Goal: Task Accomplishment & Management: Use online tool/utility

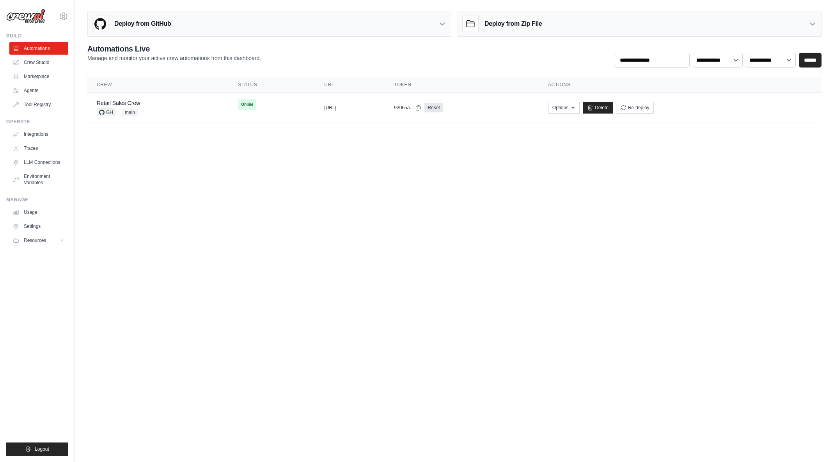
drag, startPoint x: 0, startPoint y: 0, endPoint x: 354, endPoint y: 228, distance: 421.0
click at [354, 228] on body "arajwani@denodo.com Arif's Personal Organization Denodo Technologies ✓ Settings…" at bounding box center [417, 231] width 834 height 462
click at [34, 64] on link "Crew Studio" at bounding box center [39, 62] width 59 height 12
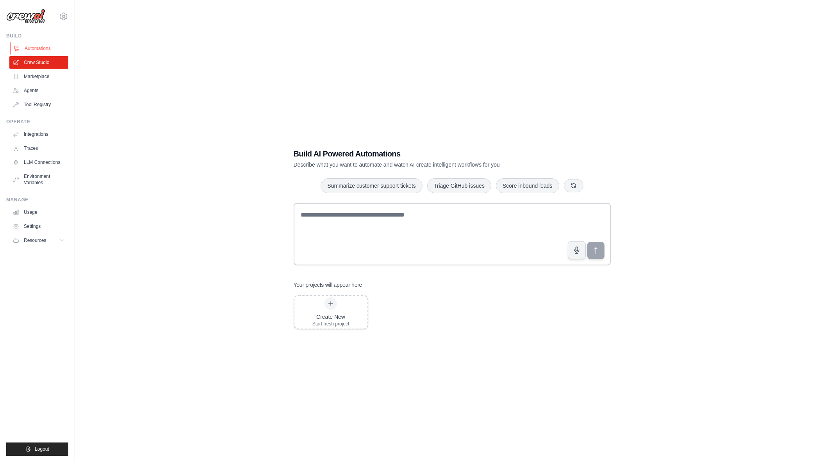
click at [39, 47] on link "Automations" at bounding box center [39, 48] width 59 height 12
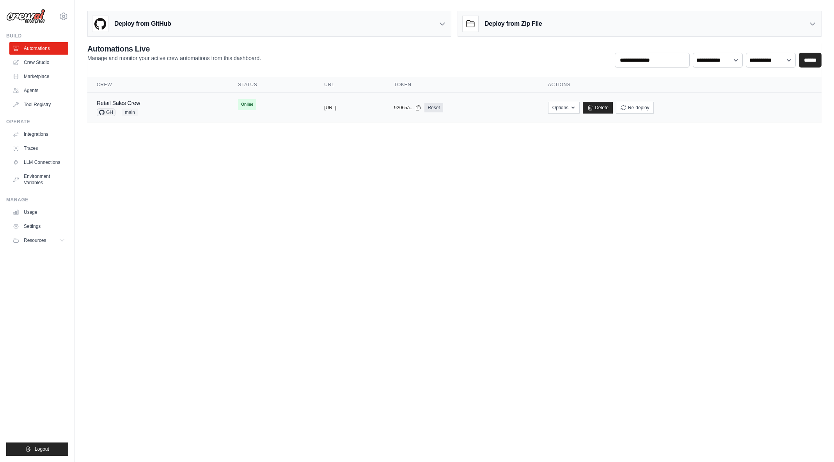
click at [174, 106] on div "Retail Sales Crew GH main" at bounding box center [158, 107] width 123 height 17
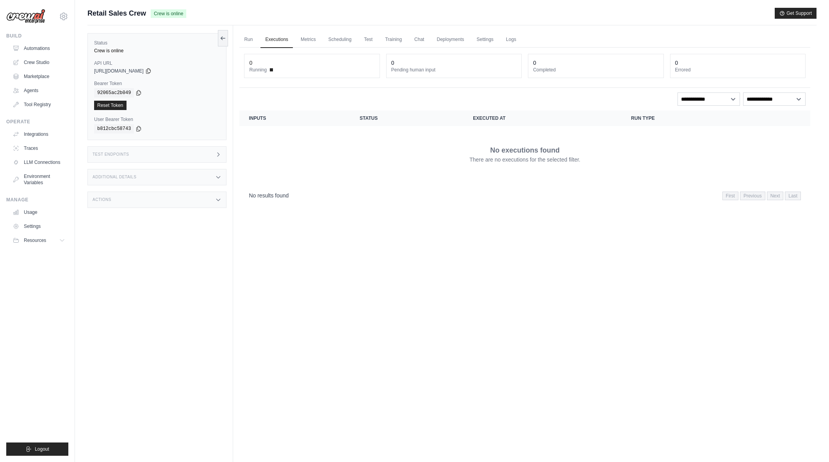
click at [217, 156] on icon at bounding box center [218, 154] width 6 height 6
click at [261, 177] on h1 "/inputs" at bounding box center [286, 178] width 86 height 8
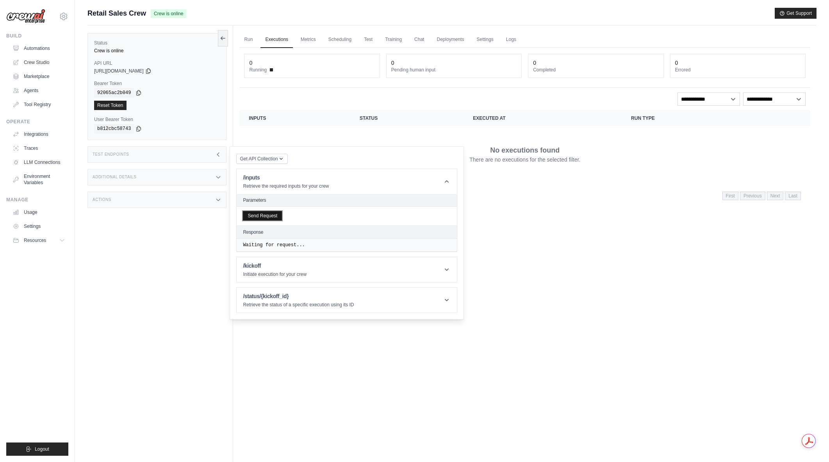
click at [275, 217] on button "Send Request" at bounding box center [262, 215] width 39 height 9
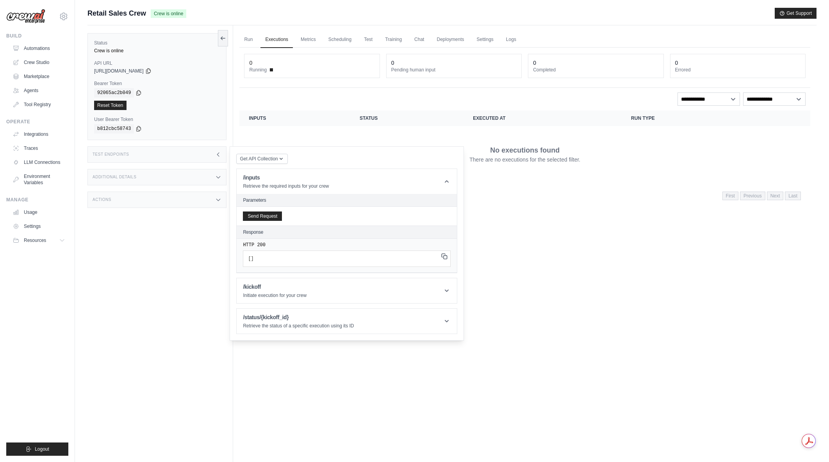
click at [442, 255] on icon at bounding box center [444, 256] width 6 height 6
click at [448, 290] on icon at bounding box center [446, 291] width 4 height 2
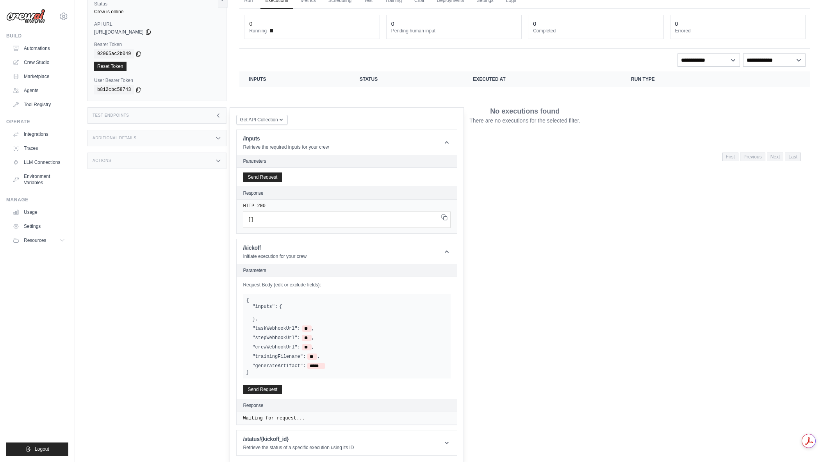
scroll to position [39, 0]
click at [272, 283] on label "Request Body (edit or exclude fields):" at bounding box center [347, 284] width 208 height 6
click at [270, 306] on label ""inputs":" at bounding box center [264, 306] width 25 height 6
click at [285, 342] on div ""inputs": { } , "taskWebhookUrl": ** , "stepWebhookUrl": ** , "crewWebhookUrl":…" at bounding box center [346, 336] width 201 height 66
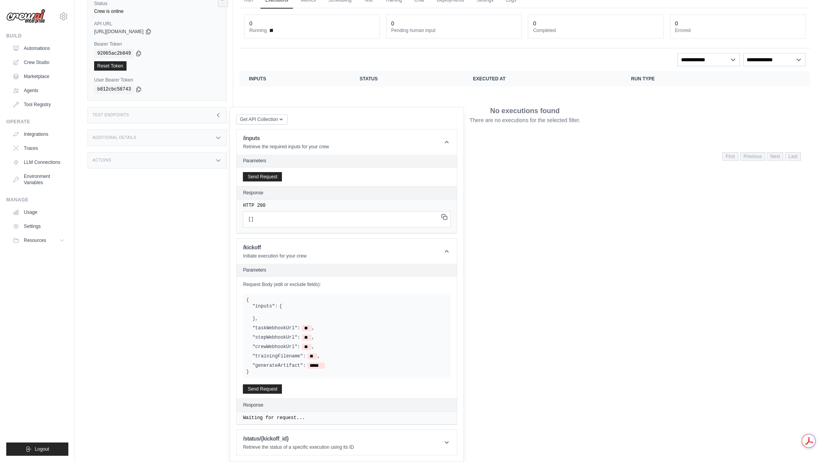
click at [311, 335] on span "," at bounding box center [312, 337] width 3 height 6
click at [304, 336] on span "**" at bounding box center [307, 337] width 10 height 6
click at [302, 337] on span "**" at bounding box center [307, 337] width 10 height 6
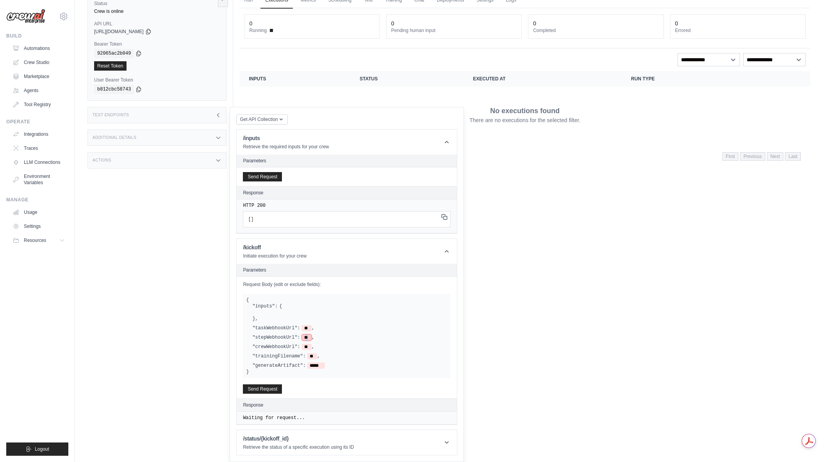
click at [302, 337] on span "**" at bounding box center [307, 337] width 10 height 6
click at [303, 336] on span "**" at bounding box center [307, 337] width 10 height 6
click at [472, 251] on div "Run Executions Metrics Scheduling Test Training Chat Deployments Settings Logs …" at bounding box center [524, 217] width 583 height 462
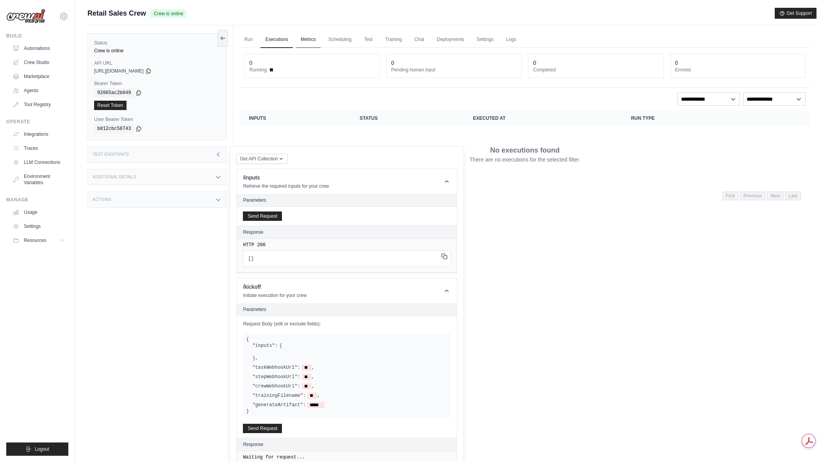
click at [305, 37] on link "Metrics" at bounding box center [308, 40] width 25 height 16
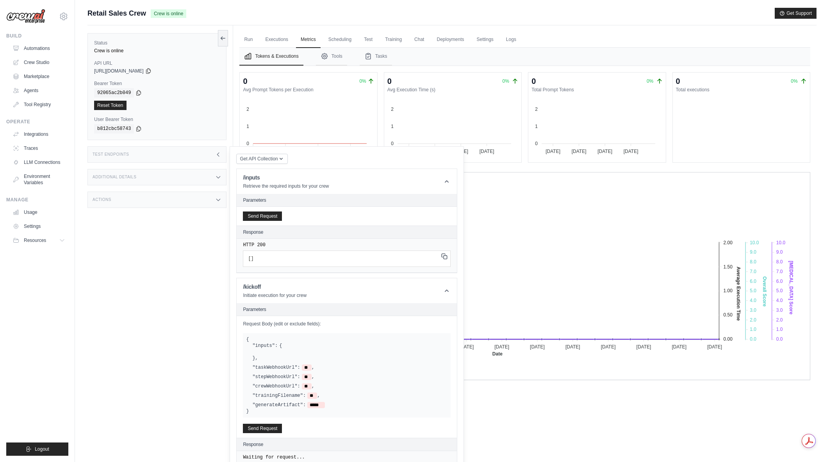
click at [558, 415] on div "Run Executions Metrics Scheduling Test Training Chat Deployments Settings Logs …" at bounding box center [524, 256] width 583 height 462
click at [442, 178] on header "/inputs Retrieve the required inputs for your crew" at bounding box center [346, 181] width 220 height 25
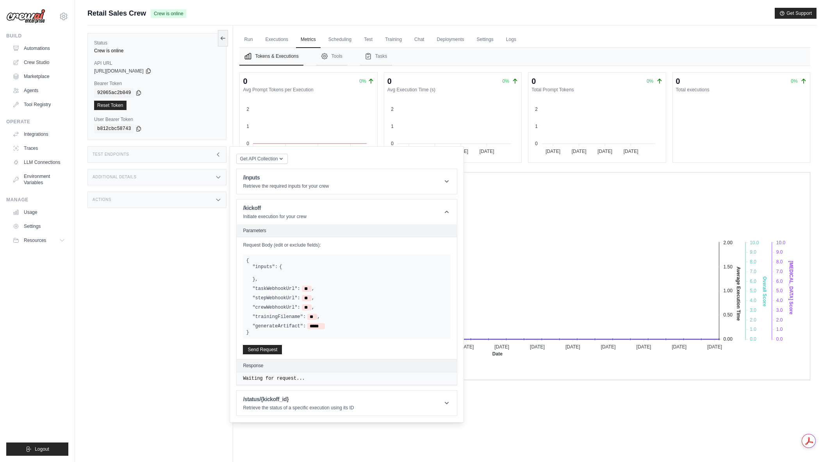
click at [212, 154] on div "Test Endpoints" at bounding box center [156, 154] width 139 height 16
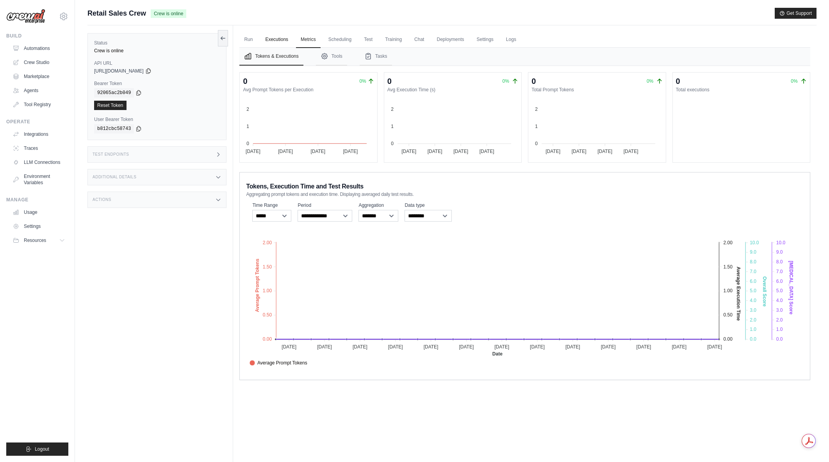
click at [287, 42] on link "Executions" at bounding box center [276, 40] width 32 height 16
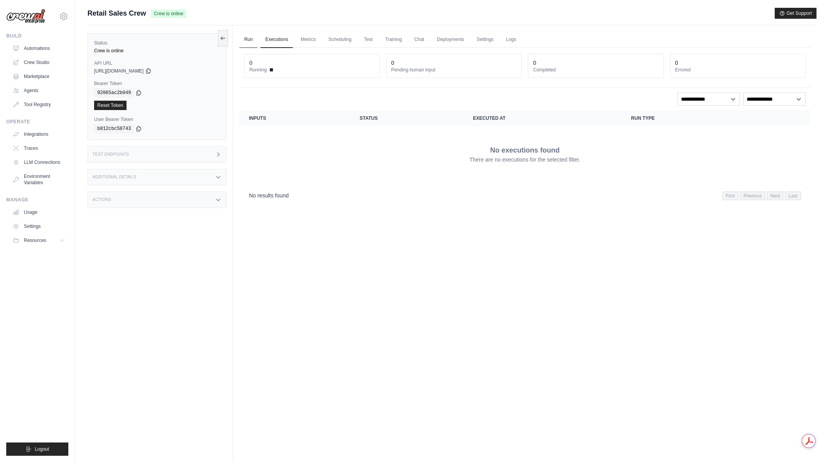
click at [250, 38] on link "Run" at bounding box center [248, 40] width 18 height 16
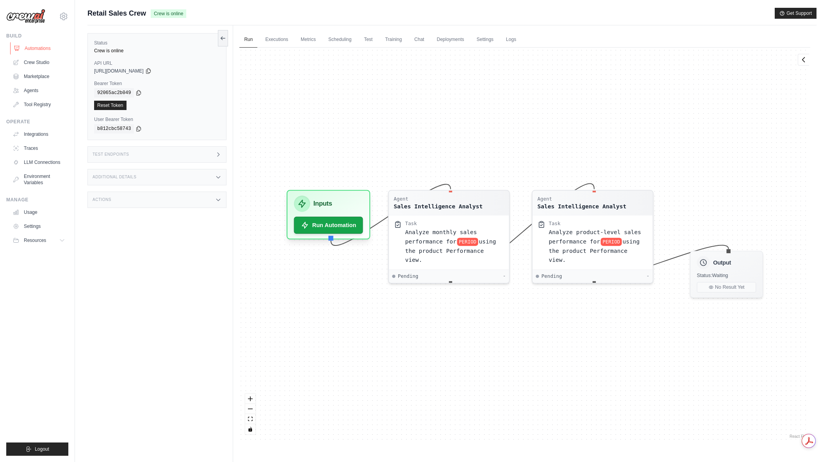
click at [39, 46] on link "Automations" at bounding box center [39, 48] width 59 height 12
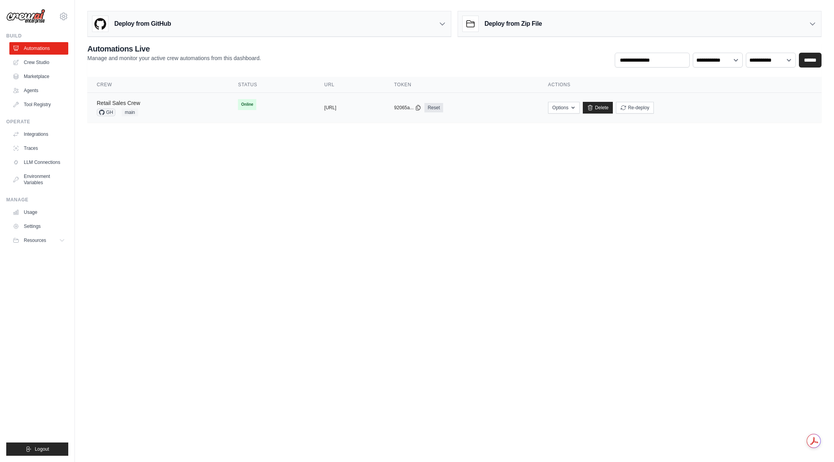
click at [132, 103] on link "Retail Sales Crew" at bounding box center [118, 103] width 43 height 6
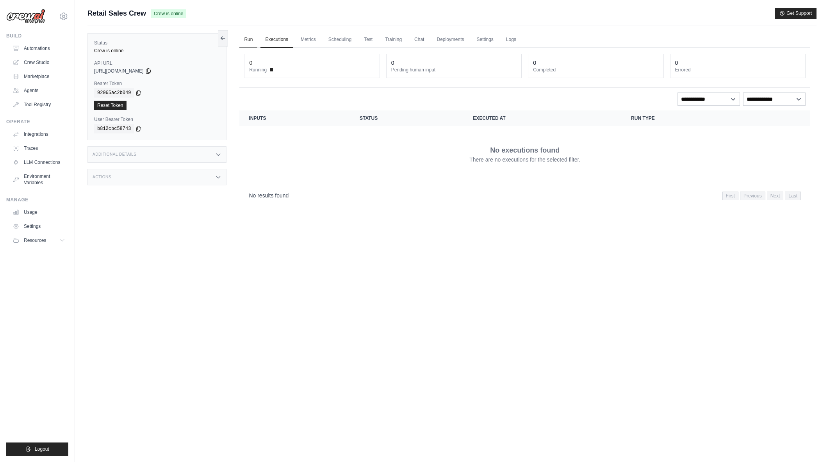
click at [249, 41] on link "Run" at bounding box center [248, 40] width 18 height 16
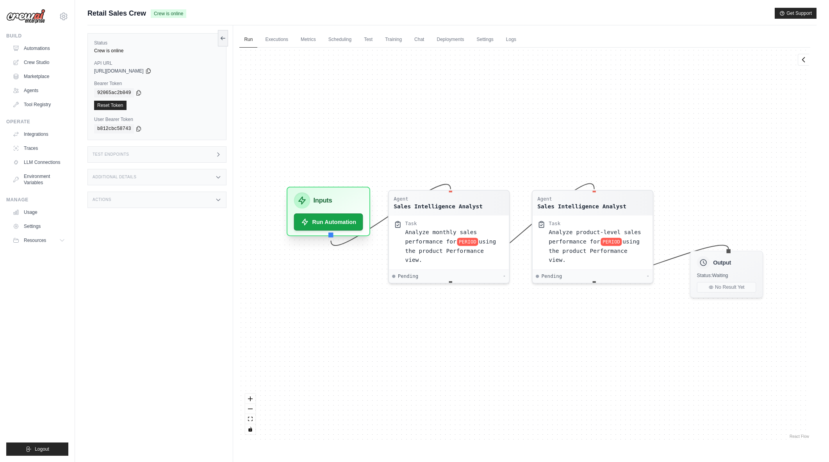
click at [324, 201] on h3 "Inputs" at bounding box center [322, 201] width 19 height 10
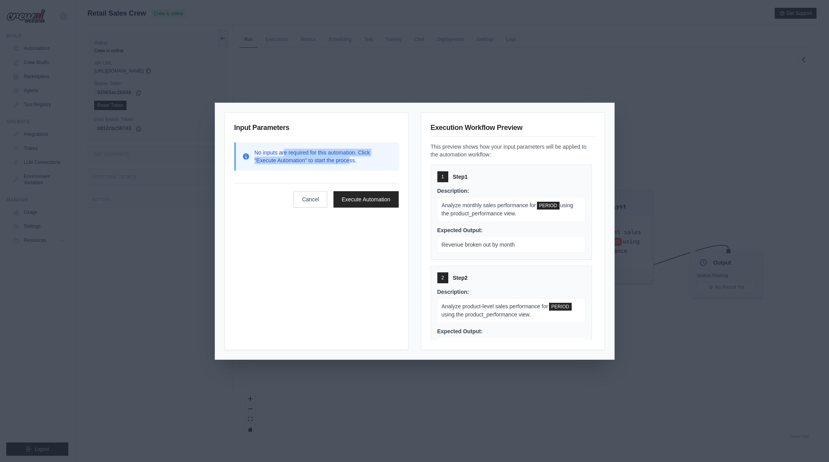
drag, startPoint x: 288, startPoint y: 151, endPoint x: 353, endPoint y: 160, distance: 65.1
click at [351, 160] on p "No inputs are required for this automation. Click "Execute Automation" to start…" at bounding box center [323, 157] width 138 height 16
click at [357, 160] on p "No inputs are required for this automation. Click "Execute Automation" to start…" at bounding box center [323, 157] width 138 height 16
drag, startPoint x: 358, startPoint y: 160, endPoint x: 257, endPoint y: 152, distance: 101.0
click at [257, 152] on p "No inputs are required for this automation. Click "Execute Automation" to start…" at bounding box center [323, 157] width 138 height 16
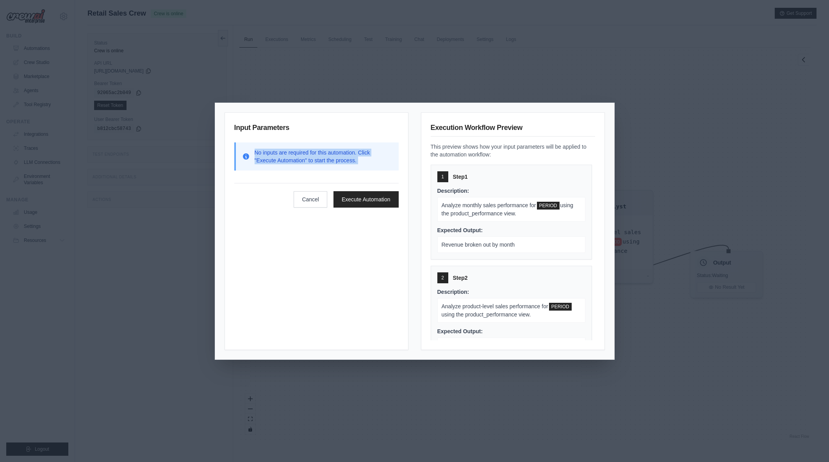
click at [257, 152] on p "No inputs are required for this automation. Click "Execute Automation" to start…" at bounding box center [323, 157] width 138 height 16
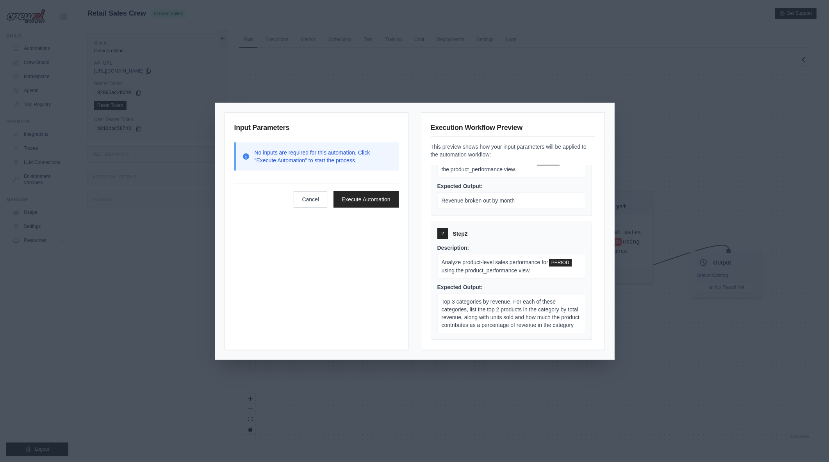
click at [354, 82] on div "Input Parameters No inputs are required for this automation. Click "Execute Aut…" at bounding box center [414, 231] width 829 height 462
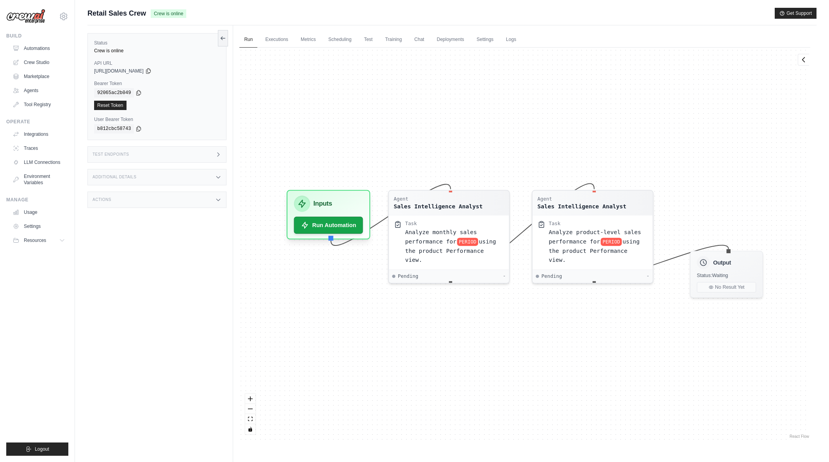
click at [210, 175] on div "Additional Details" at bounding box center [156, 177] width 139 height 16
drag, startPoint x: 176, startPoint y: 206, endPoint x: 185, endPoint y: 204, distance: 9.9
click at [185, 204] on div "Last Deployed [DATE] 22:16 Version 0.165.1 Branch main Instance Crew" at bounding box center [157, 209] width 126 height 35
click at [185, 204] on div "0.165.1" at bounding box center [192, 202] width 54 height 6
drag, startPoint x: 168, startPoint y: 203, endPoint x: 191, endPoint y: 220, distance: 29.2
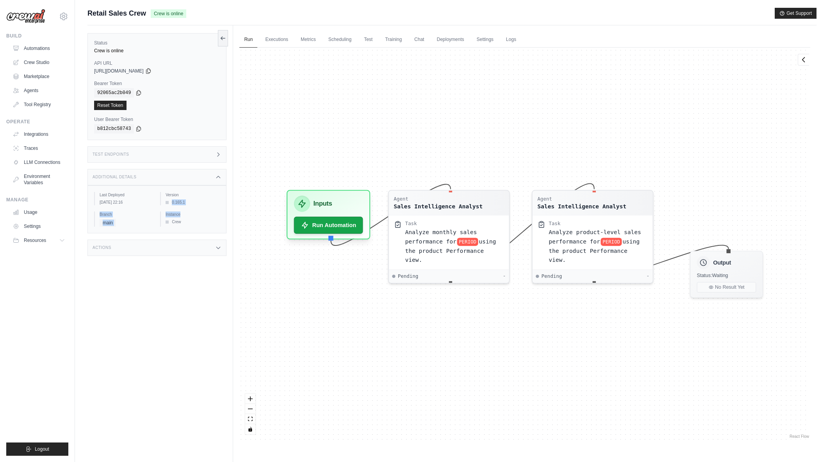
click at [191, 220] on div "Last Deployed [DATE] 22:16 Version 0.165.1 Branch main Instance Crew" at bounding box center [157, 209] width 126 height 35
click at [191, 220] on div "Crew" at bounding box center [192, 222] width 54 height 6
drag, startPoint x: 182, startPoint y: 222, endPoint x: 175, endPoint y: 222, distance: 7.4
click at [175, 222] on div "Crew" at bounding box center [192, 222] width 54 height 6
click at [124, 199] on div "[DATE] 22:16" at bounding box center [127, 202] width 54 height 6
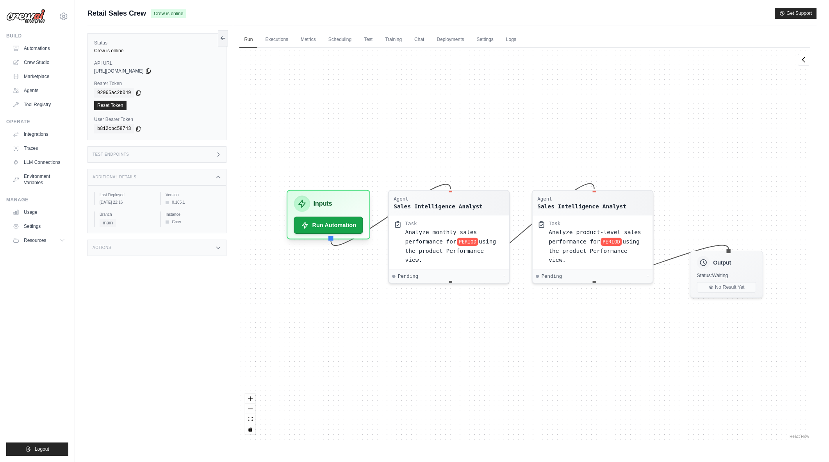
drag, startPoint x: 120, startPoint y: 201, endPoint x: 185, endPoint y: 202, distance: 64.8
click at [185, 202] on div "Last Deployed [DATE] 22:16 Version 0.165.1 Branch main Instance Crew" at bounding box center [157, 209] width 126 height 35
click at [185, 202] on div "0.165.1" at bounding box center [192, 202] width 54 height 6
click at [166, 202] on span at bounding box center [166, 202] width 3 height 3
drag, startPoint x: 170, startPoint y: 197, endPoint x: 186, endPoint y: 206, distance: 18.3
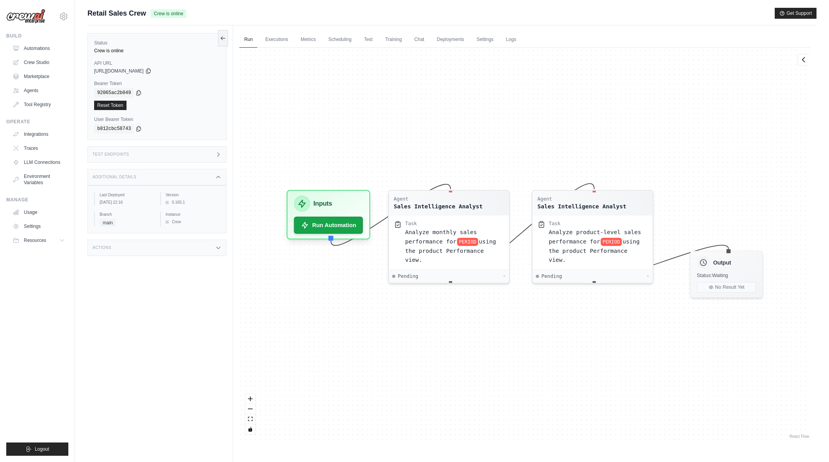
click at [186, 206] on div "Last Deployed [DATE] 22:16 Version 0.165.1 Branch main Instance Crew" at bounding box center [157, 209] width 126 height 35
drag, startPoint x: 173, startPoint y: 220, endPoint x: 190, endPoint y: 220, distance: 16.4
click at [190, 220] on div "Crew" at bounding box center [192, 222] width 54 height 6
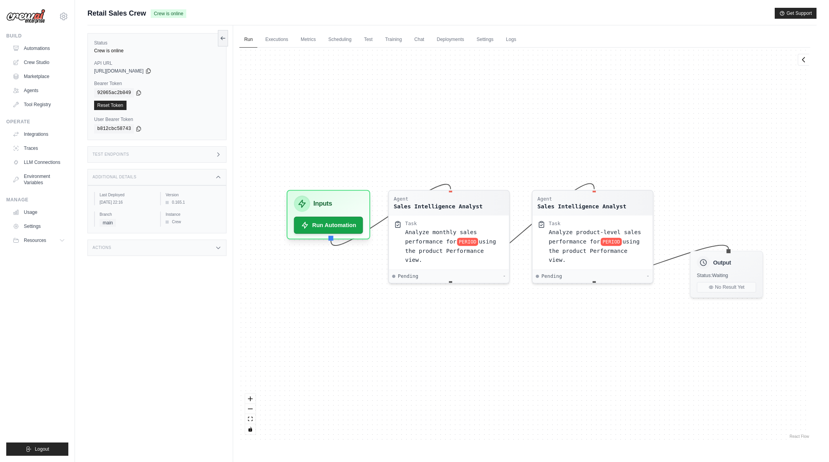
click at [211, 247] on div "Actions" at bounding box center [156, 248] width 139 height 16
click at [212, 153] on div "Test Endpoints" at bounding box center [156, 154] width 139 height 16
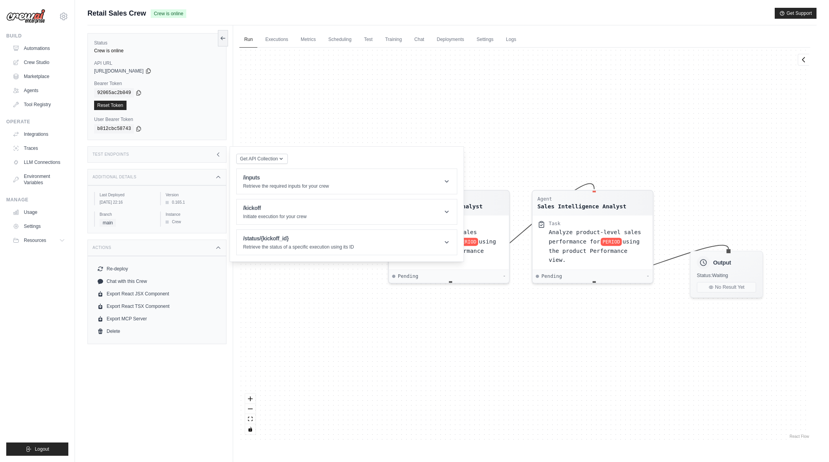
click at [185, 176] on div "Additional Details" at bounding box center [156, 177] width 139 height 16
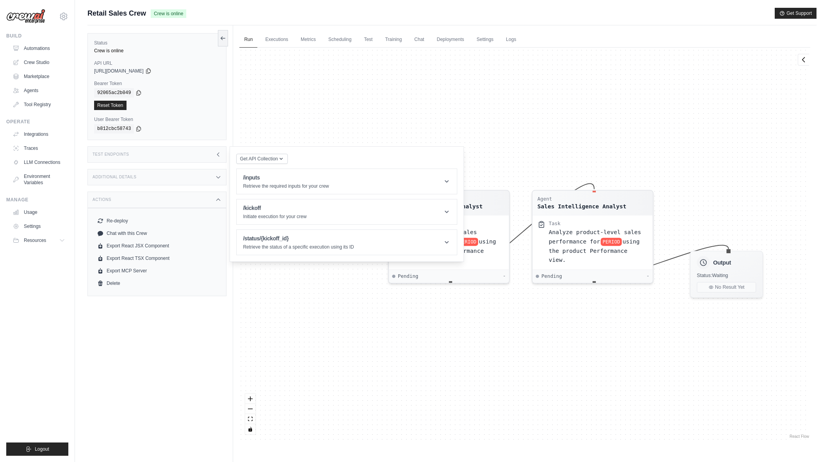
click at [194, 176] on div "Additional Details" at bounding box center [156, 177] width 139 height 16
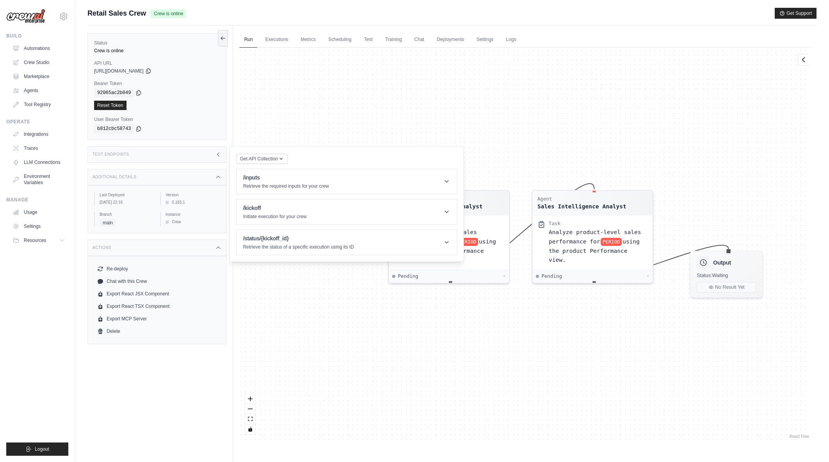
drag, startPoint x: 128, startPoint y: 205, endPoint x: 144, endPoint y: 204, distance: 16.4
click at [144, 204] on div "[DATE] 22:16" at bounding box center [127, 202] width 54 height 6
drag, startPoint x: 166, startPoint y: 203, endPoint x: 192, endPoint y: 204, distance: 25.8
click at [192, 204] on div "0.165.1" at bounding box center [192, 202] width 54 height 6
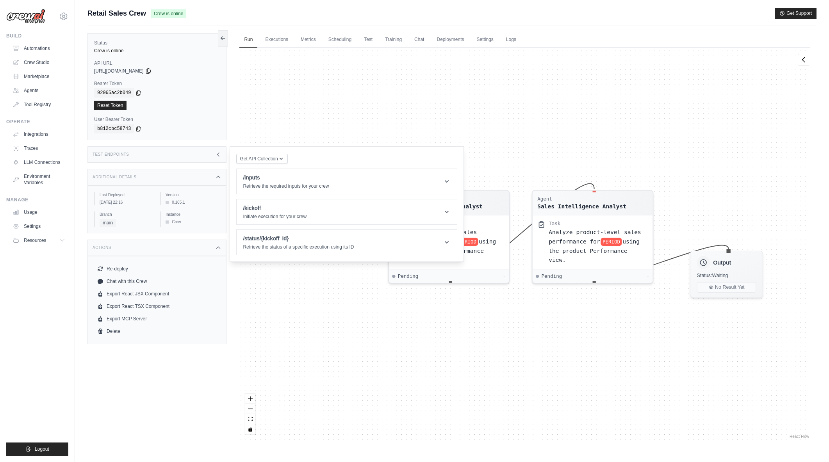
click at [192, 204] on div "0.165.1" at bounding box center [192, 202] width 54 height 6
drag, startPoint x: 192, startPoint y: 204, endPoint x: 169, endPoint y: 205, distance: 22.6
click at [169, 205] on div "0.165.1" at bounding box center [192, 202] width 54 height 6
drag, startPoint x: 170, startPoint y: 203, endPoint x: 196, endPoint y: 202, distance: 25.8
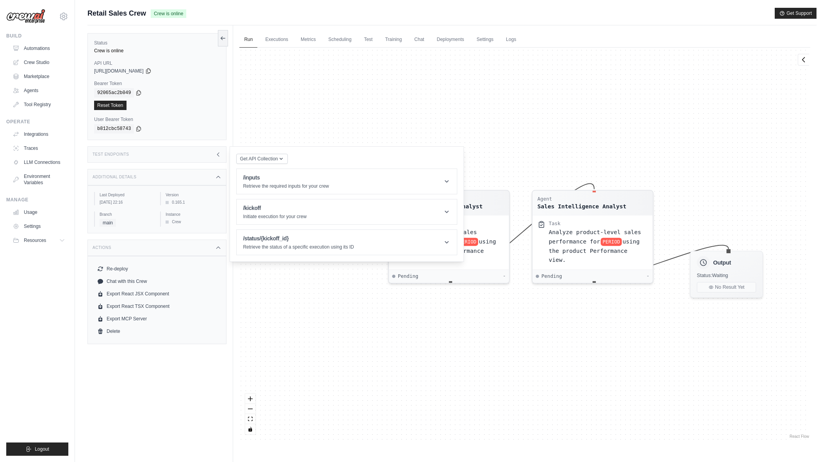
click at [196, 202] on div "0.165.1" at bounding box center [192, 202] width 54 height 6
click at [193, 204] on div "0.165.1" at bounding box center [192, 202] width 54 height 6
